Goal: Task Accomplishment & Management: Manage account settings

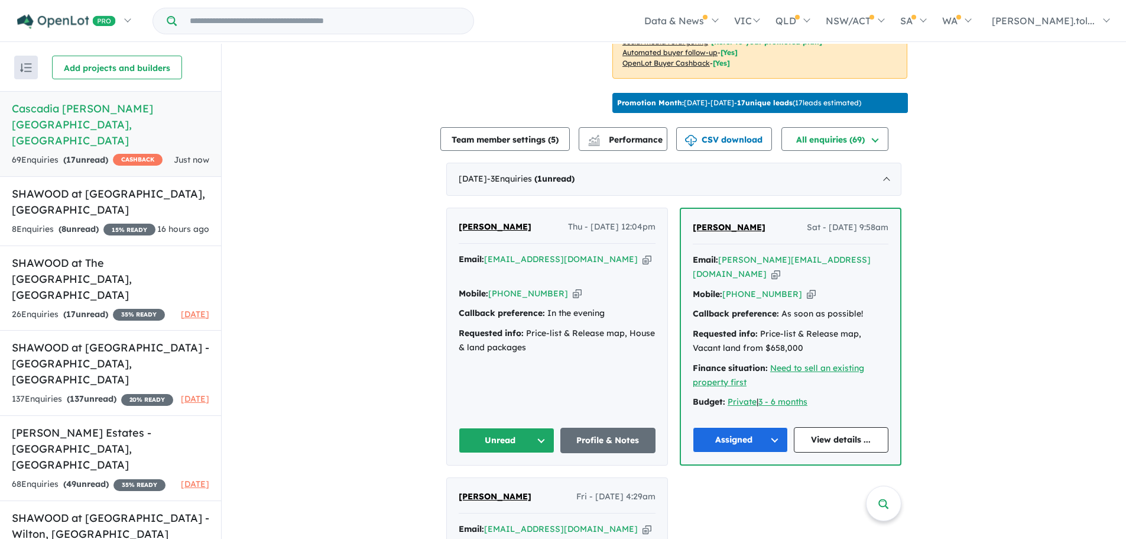
scroll to position [355, 0]
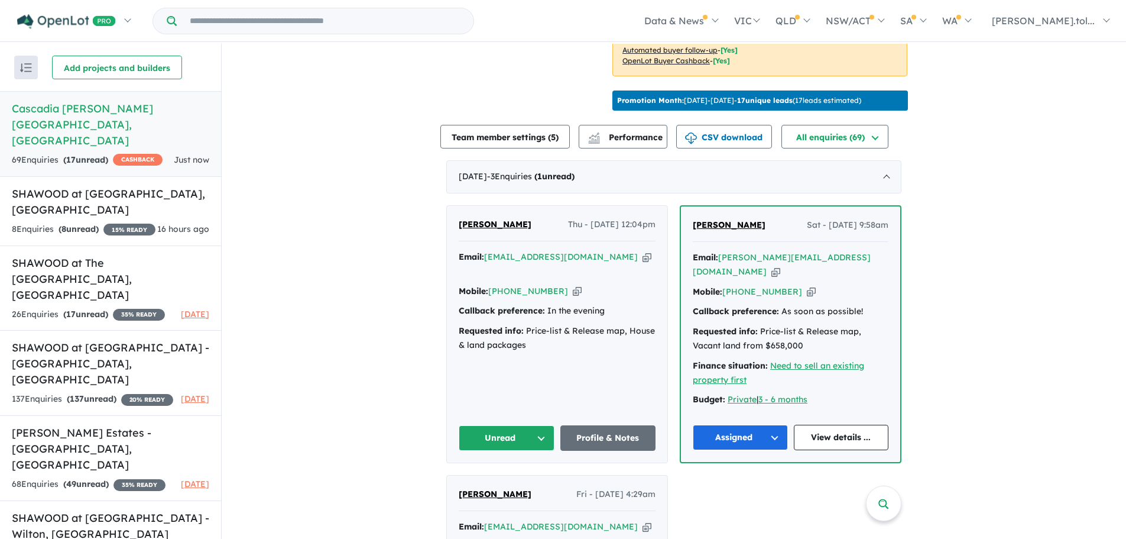
click at [643, 263] on icon "button" at bounding box center [647, 257] width 9 height 12
click at [573, 297] on icon "button" at bounding box center [577, 291] width 9 height 12
click at [643, 263] on icon "button" at bounding box center [647, 257] width 9 height 12
drag, startPoint x: 449, startPoint y: 237, endPoint x: 519, endPoint y: 236, distance: 70.4
click at [519, 236] on div "[PERSON_NAME] Thu - [DATE] 12:04pm Email: [EMAIL_ADDRESS][DOMAIN_NAME] Copied! …" at bounding box center [557, 334] width 221 height 257
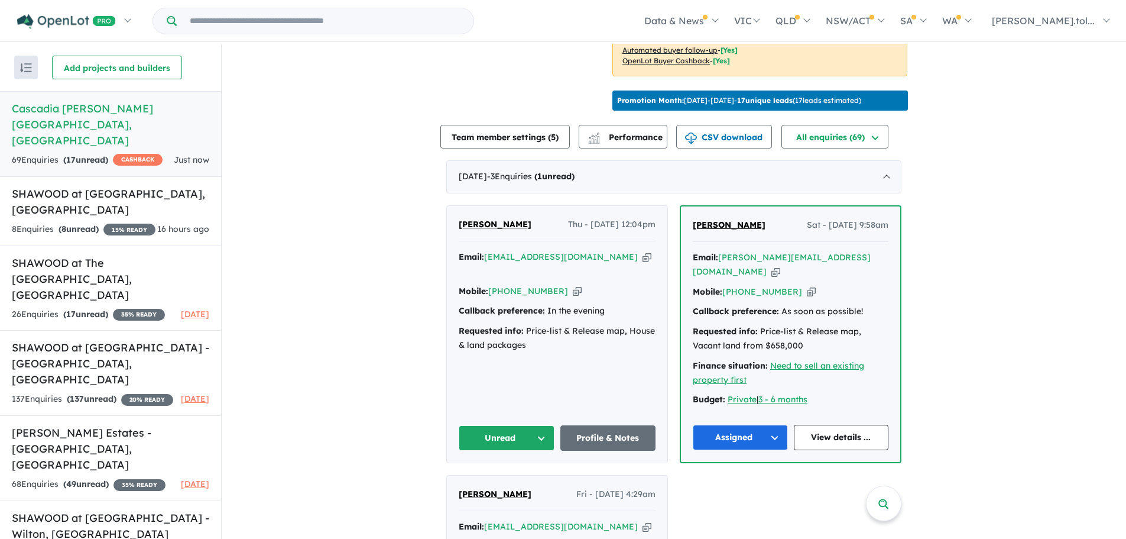
copy span "[PERSON_NAME]"
click at [519, 433] on button "Unread" at bounding box center [507, 437] width 96 height 25
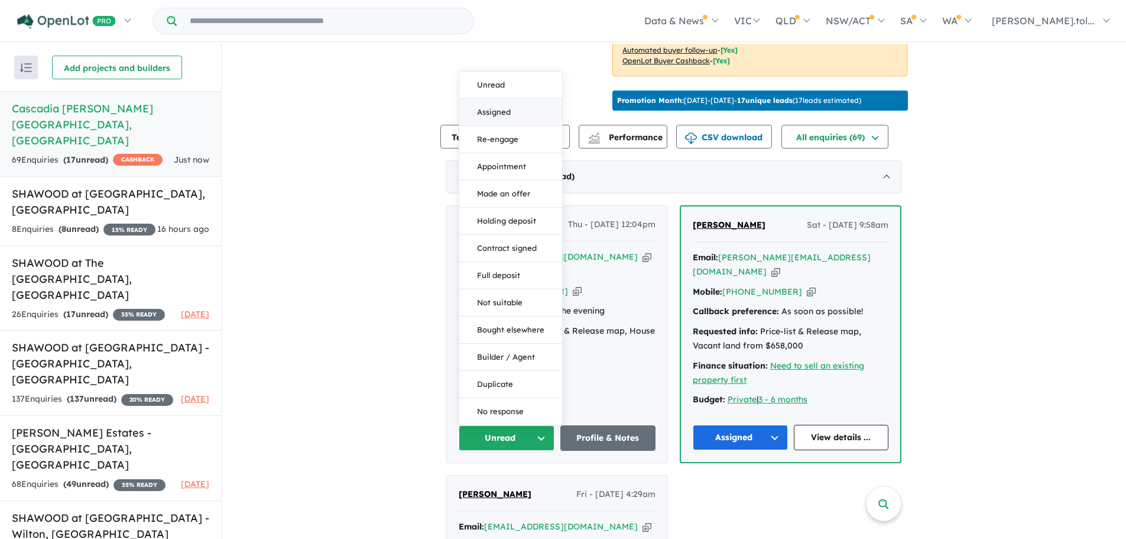
click at [488, 106] on button "Assigned" at bounding box center [510, 112] width 103 height 27
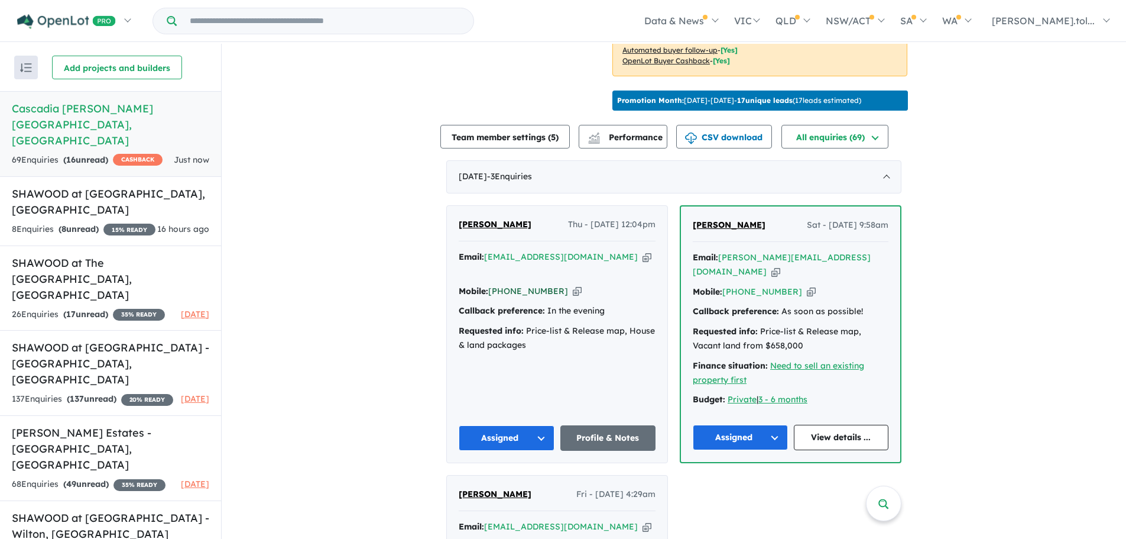
drag, startPoint x: 558, startPoint y: 297, endPoint x: 530, endPoint y: 304, distance: 28.7
click at [573, 297] on icon "button" at bounding box center [577, 291] width 9 height 12
copy span "[PERSON_NAME]"
drag, startPoint x: 536, startPoint y: 354, endPoint x: 433, endPoint y: 320, distance: 108.1
click at [433, 320] on div "View 7 projects in your account Cascadia [GEOGRAPHIC_DATA][PERSON_NAME][GEOGRAP…" at bounding box center [674, 368] width 905 height 1359
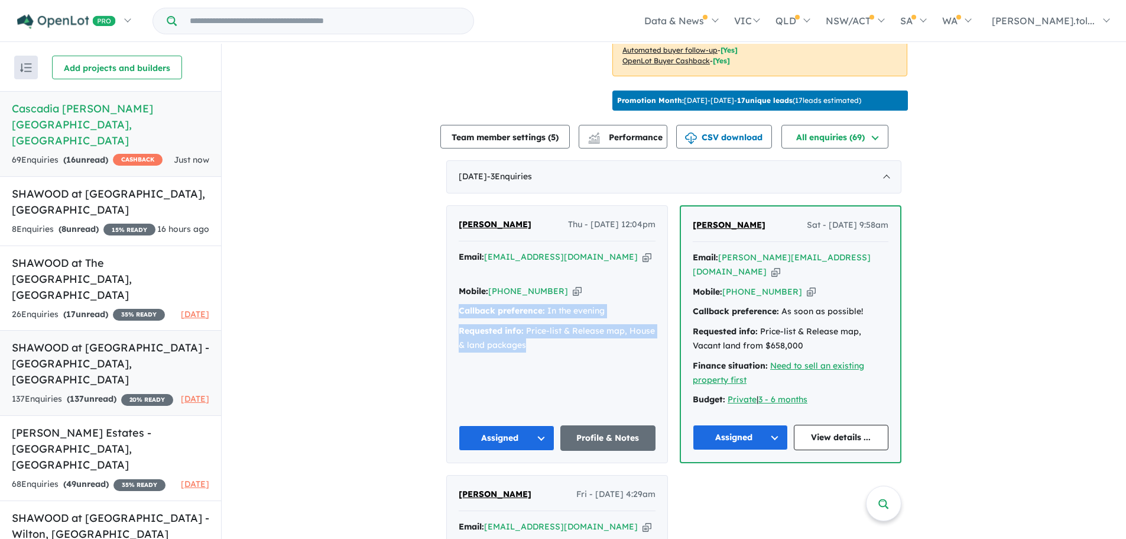
copy div "Callback preference: In the evening Requested info: Price-list & Release map, H…"
